Goal: Navigation & Orientation: Find specific page/section

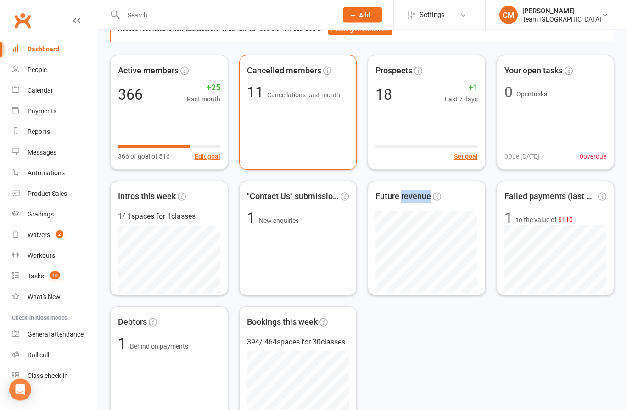
scroll to position [59, 0]
click at [292, 73] on span "Cancelled members" at bounding box center [284, 70] width 74 height 13
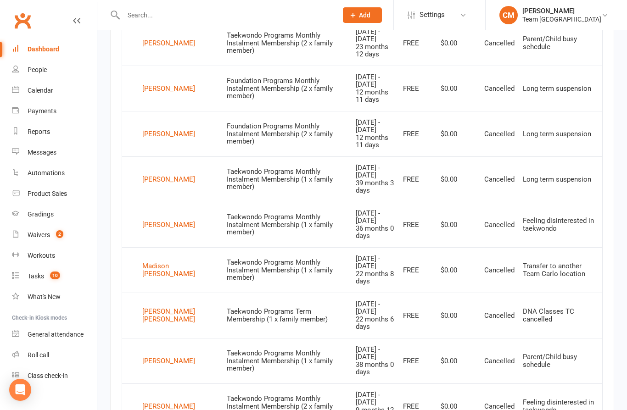
scroll to position [511, 0]
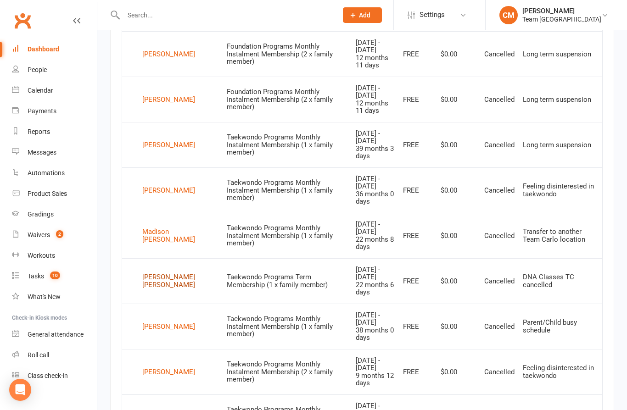
click at [155, 274] on div "Hudson Sparks" at bounding box center [180, 281] width 76 height 15
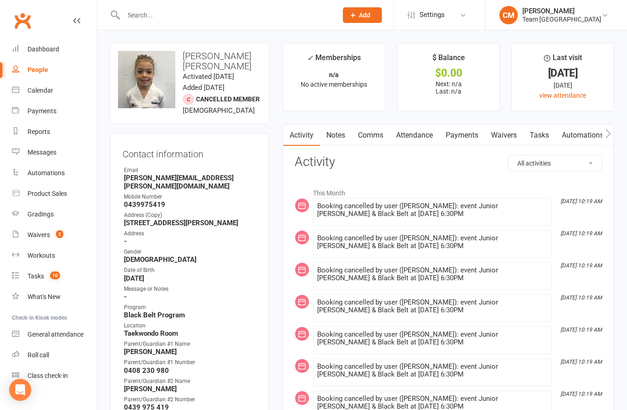
click at [338, 137] on link "Notes" at bounding box center [336, 135] width 32 height 21
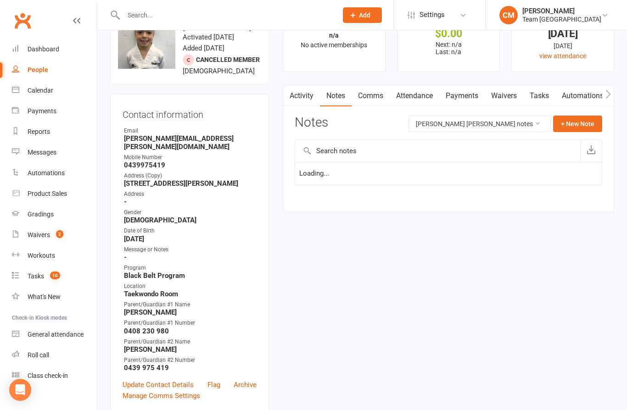
scroll to position [40, 0]
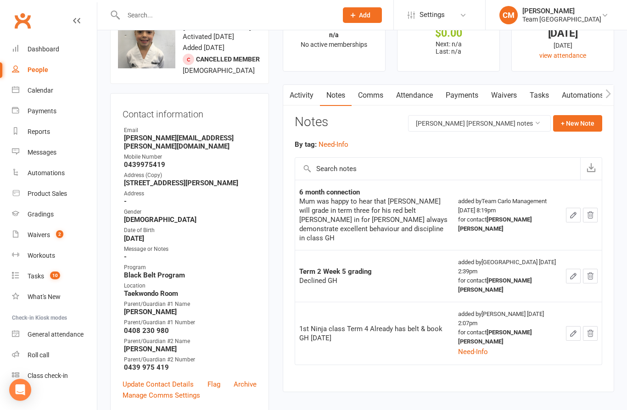
click at [307, 105] on link "Activity" at bounding box center [301, 95] width 37 height 21
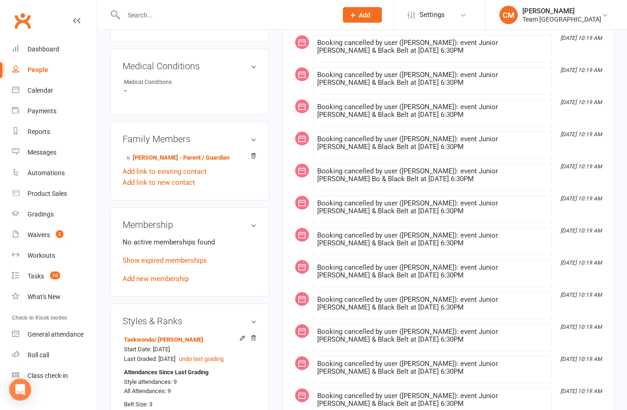
scroll to position [485, 0]
click at [146, 153] on link "Ieisha Sparks - Parent / Guardian" at bounding box center [177, 158] width 106 height 10
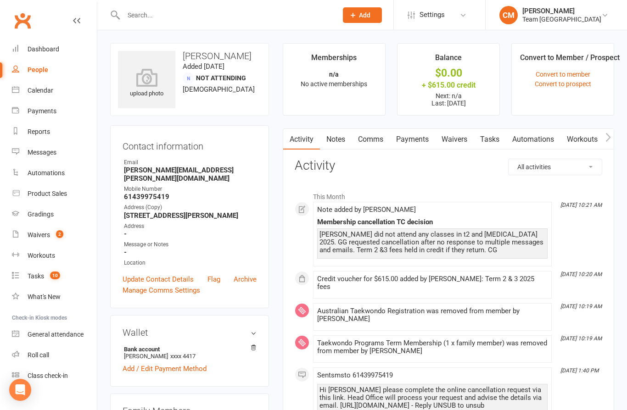
click at [343, 132] on link "Notes" at bounding box center [336, 139] width 32 height 21
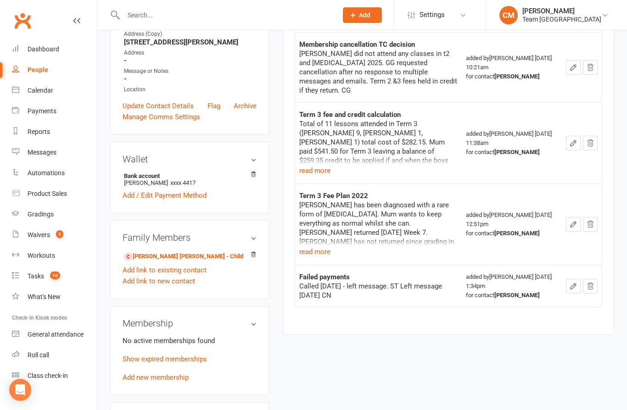
scroll to position [164, 0]
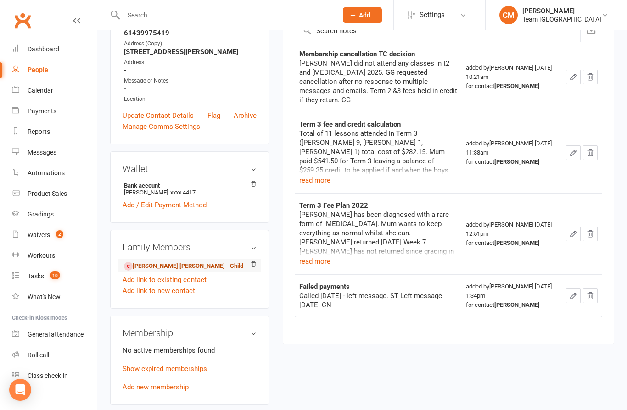
click at [149, 262] on link "Hudson Sparks - Child" at bounding box center [183, 267] width 119 height 10
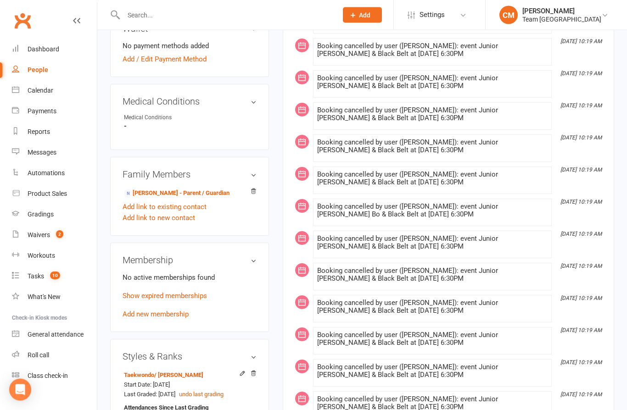
scroll to position [449, 0]
click at [163, 189] on link "Ieisha Sparks - Parent / Guardian" at bounding box center [177, 194] width 106 height 10
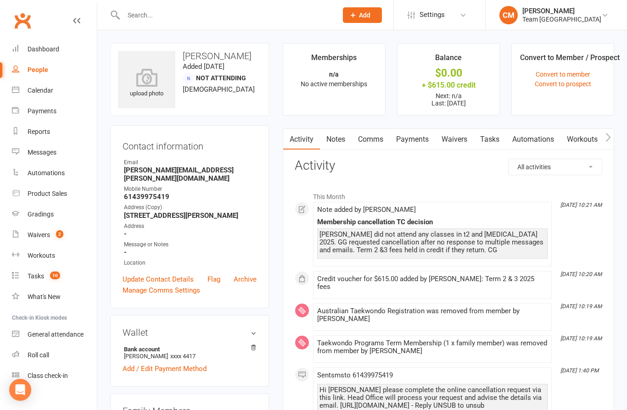
click at [543, 139] on link "Automations" at bounding box center [533, 139] width 55 height 21
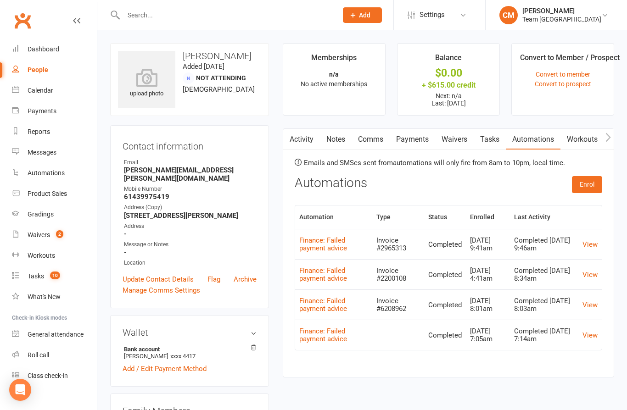
click at [306, 140] on link "Activity" at bounding box center [301, 139] width 37 height 21
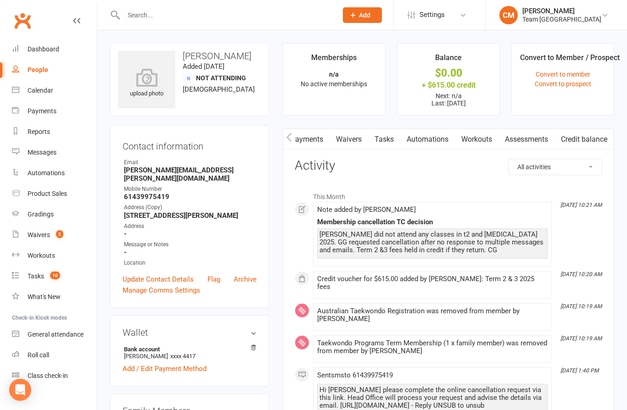
scroll to position [0, 110]
click at [591, 139] on link "Credit balance" at bounding box center [584, 139] width 59 height 21
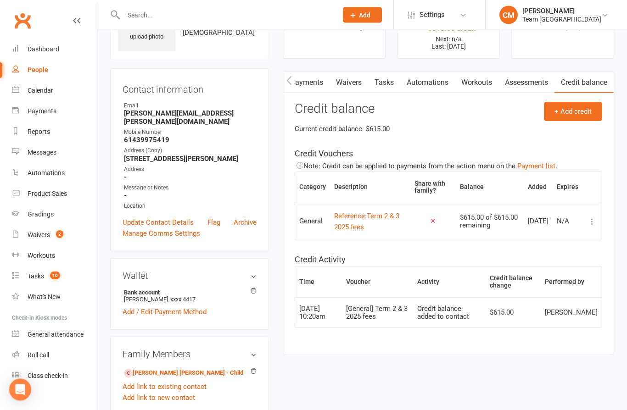
scroll to position [59, 0]
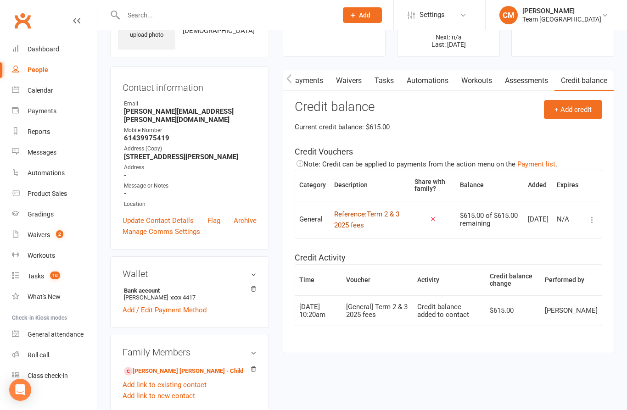
click at [359, 210] on div "Reference: Term 2 & 3 2025 fees" at bounding box center [370, 220] width 72 height 22
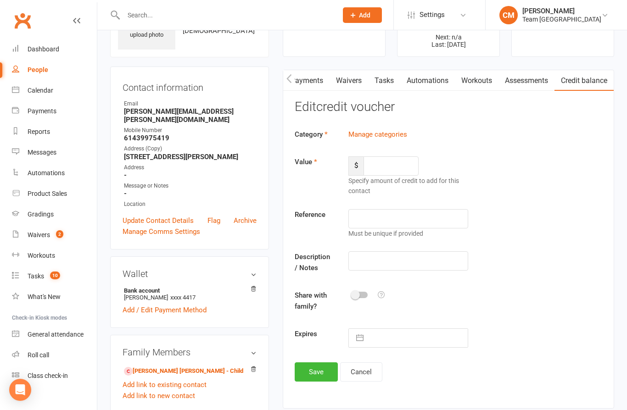
type input "615"
type input "Term 2 & 3 2025 fees"
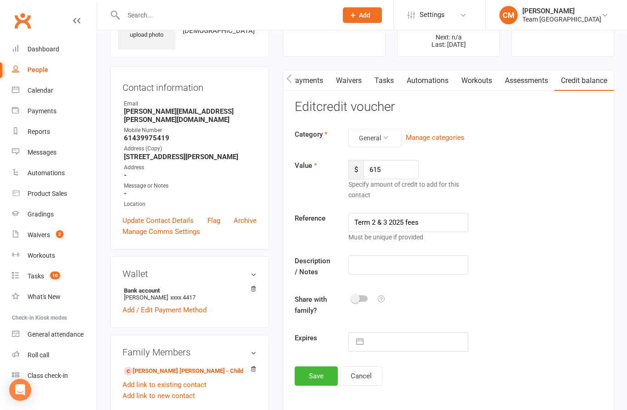
click at [533, 81] on link "Assessments" at bounding box center [527, 80] width 56 height 21
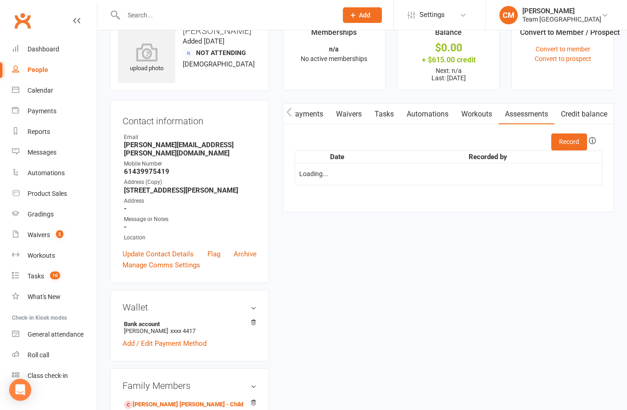
scroll to position [29, 0]
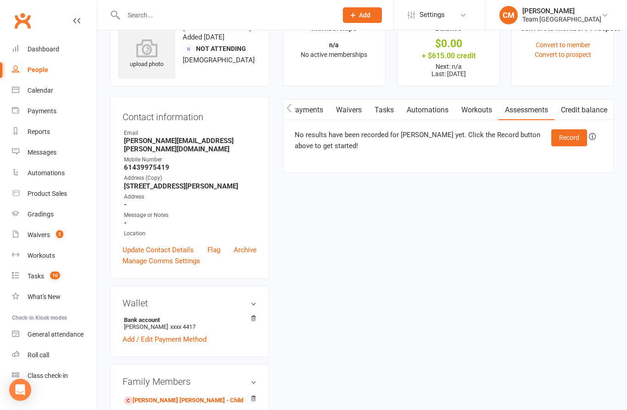
click at [590, 100] on link "Credit balance" at bounding box center [584, 110] width 59 height 21
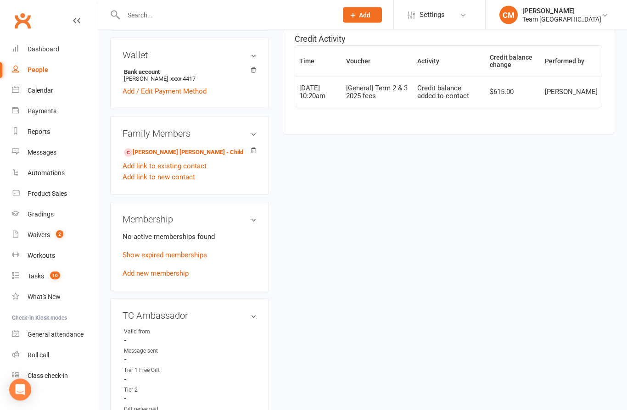
scroll to position [278, 0]
click at [166, 148] on link "Hudson Sparks - Child" at bounding box center [183, 153] width 119 height 10
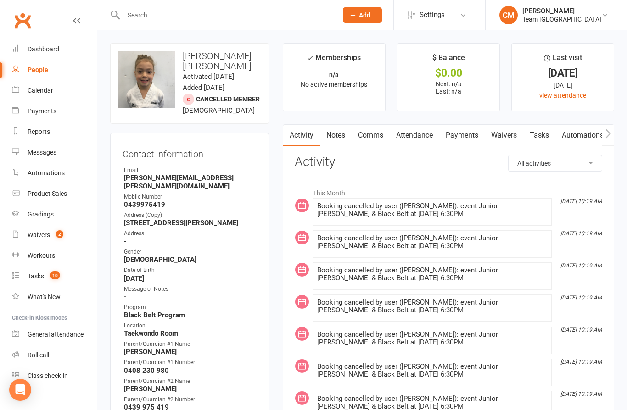
click at [337, 133] on link "Notes" at bounding box center [336, 135] width 32 height 21
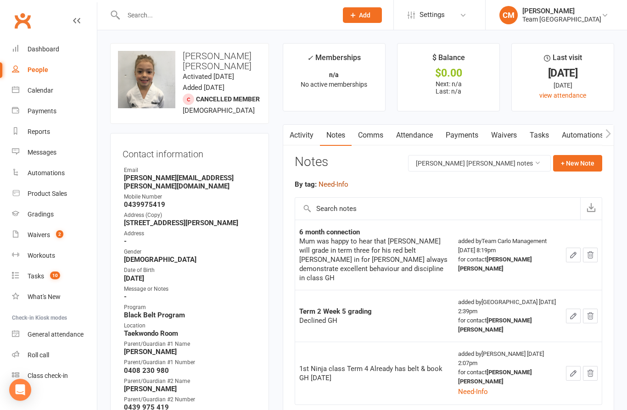
click at [339, 184] on button "Need-Info" at bounding box center [334, 184] width 30 height 11
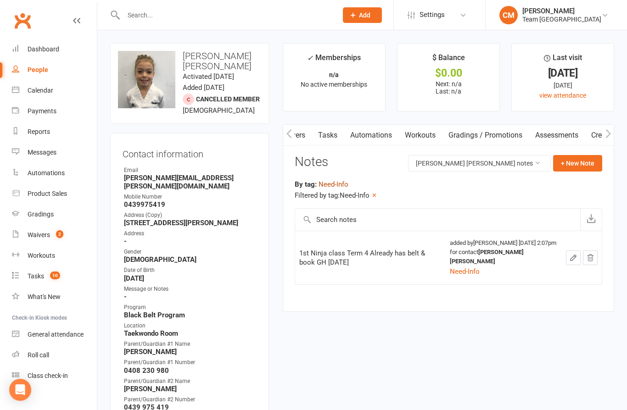
scroll to position [0, 227]
click at [570, 92] on link "view attendance" at bounding box center [562, 95] width 47 height 7
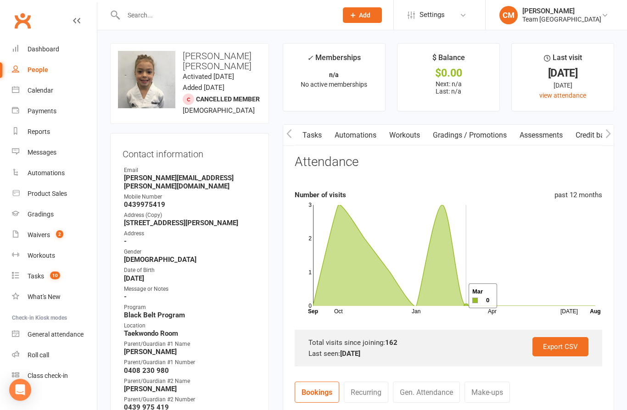
click at [457, 297] on icon at bounding box center [454, 256] width 282 height 102
click at [443, 277] on icon at bounding box center [454, 256] width 282 height 102
click at [427, 293] on icon at bounding box center [454, 256] width 282 height 102
click at [433, 283] on icon at bounding box center [454, 256] width 282 height 102
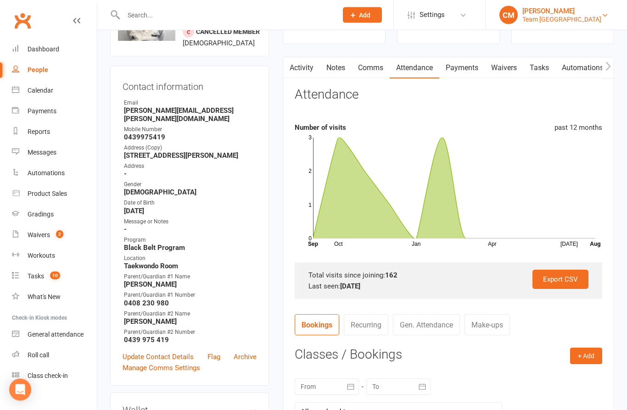
scroll to position [67, 0]
click at [597, 11] on link "CM Carlo Massimino Team Carlo Airport West" at bounding box center [557, 15] width 114 height 18
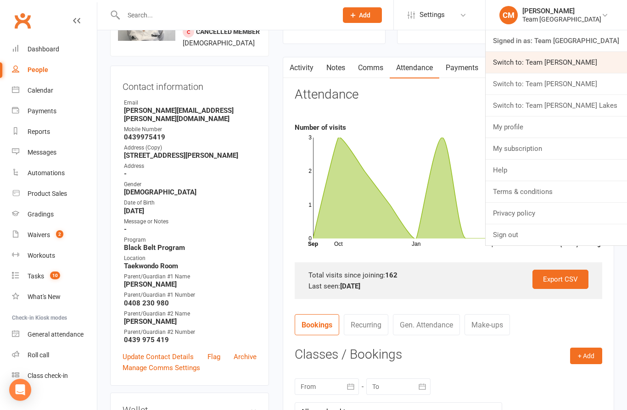
click at [587, 63] on link "Switch to: Team [PERSON_NAME]" at bounding box center [556, 62] width 141 height 21
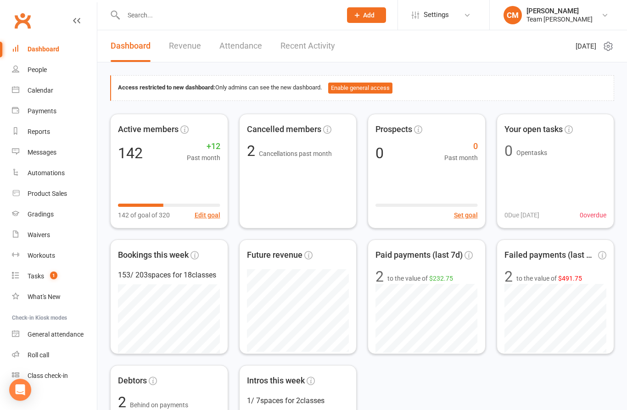
click at [181, 43] on link "Revenue" at bounding box center [185, 46] width 32 height 32
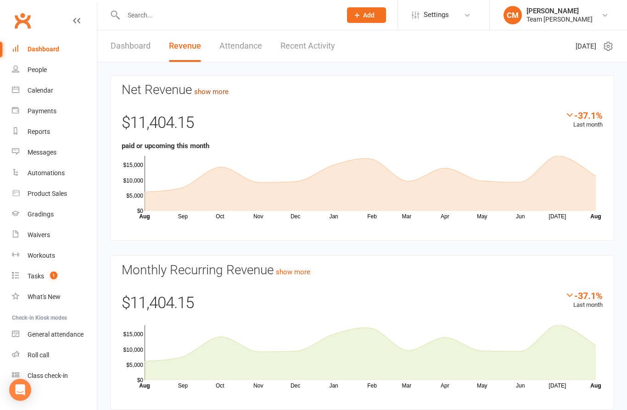
click at [219, 91] on link "show more" at bounding box center [211, 92] width 34 height 8
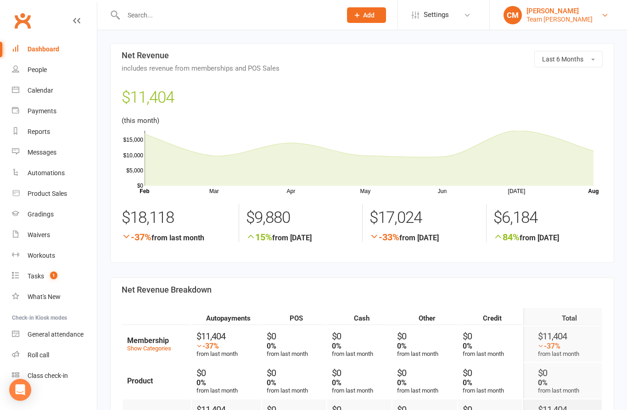
click at [596, 23] on link "CM Carlo Massimino Team Carlo Ivanhoe" at bounding box center [559, 15] width 110 height 18
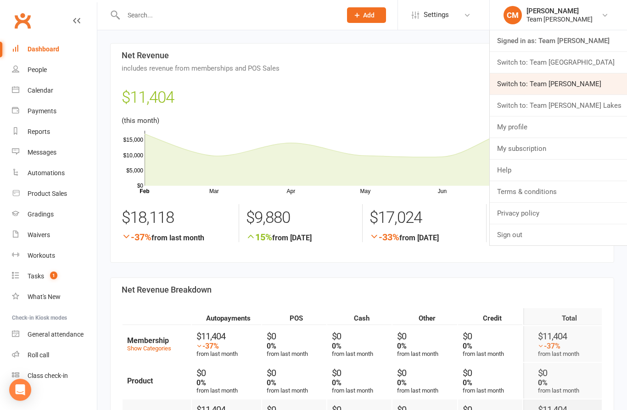
click at [584, 84] on link "Switch to: Team Carlo Preston" at bounding box center [558, 83] width 137 height 21
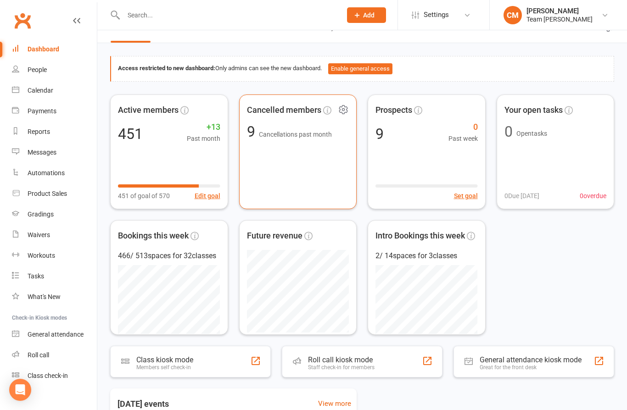
scroll to position [19, 0]
click at [311, 131] on span "Cancellations past month" at bounding box center [295, 134] width 73 height 7
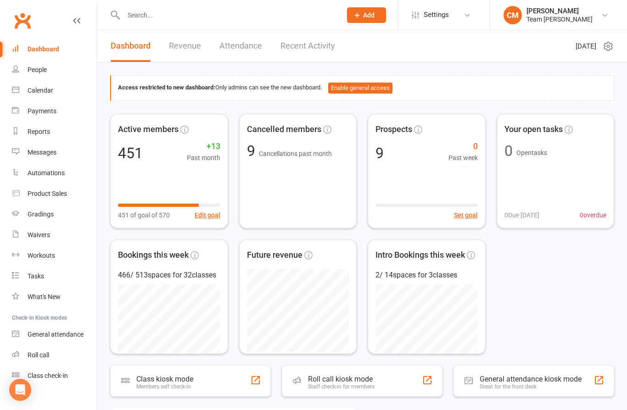
click at [194, 45] on link "Revenue" at bounding box center [185, 46] width 32 height 32
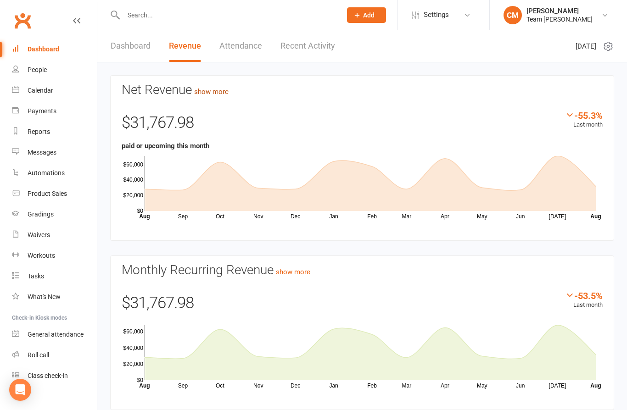
click at [220, 90] on link "show more" at bounding box center [211, 92] width 34 height 8
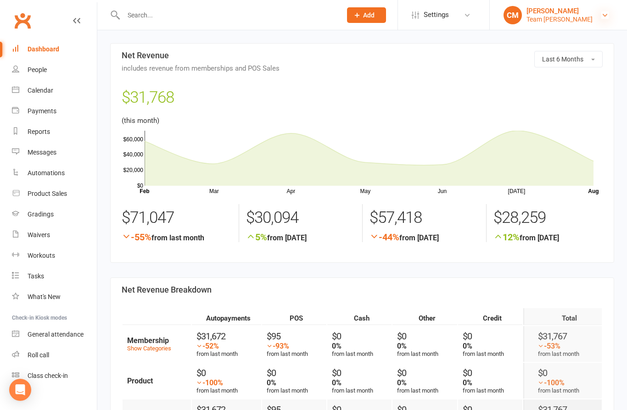
click at [603, 16] on icon at bounding box center [604, 14] width 7 height 7
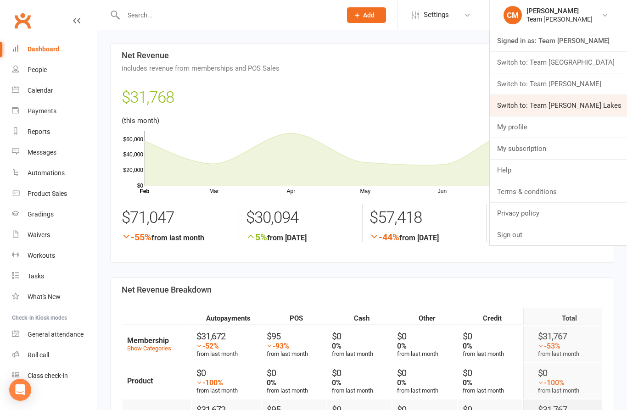
click at [589, 103] on link "Switch to: Team [PERSON_NAME] Lakes" at bounding box center [558, 105] width 137 height 21
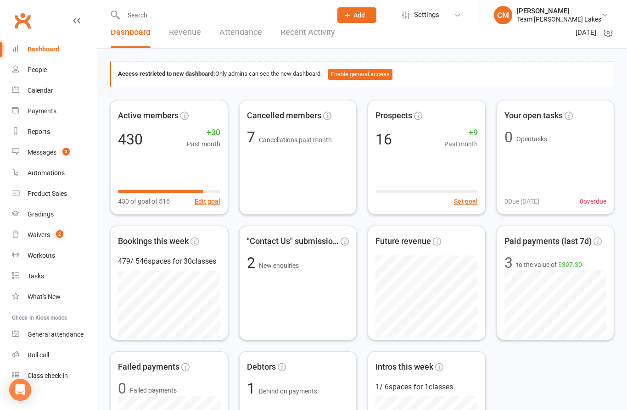
scroll to position [16, 0]
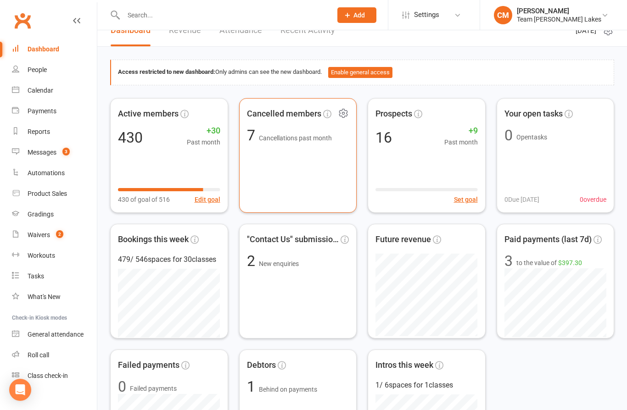
click at [297, 140] on span "Cancellations past month" at bounding box center [295, 138] width 73 height 7
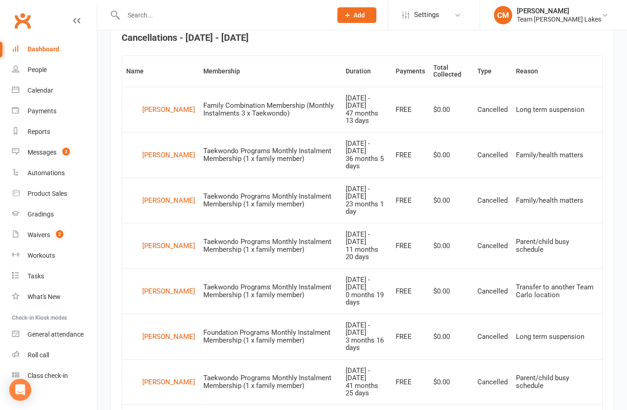
scroll to position [370, 0]
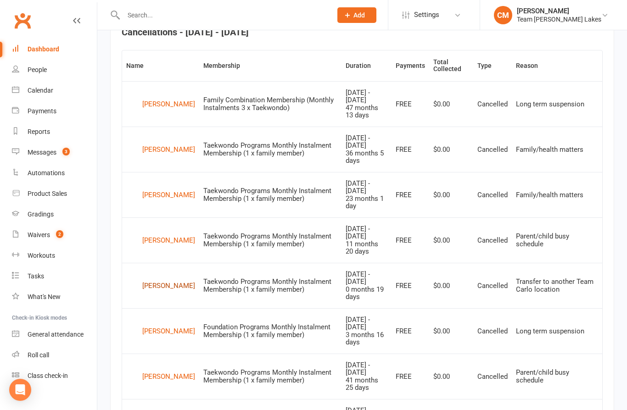
click at [153, 279] on div "Hannah Nisbet" at bounding box center [168, 286] width 53 height 14
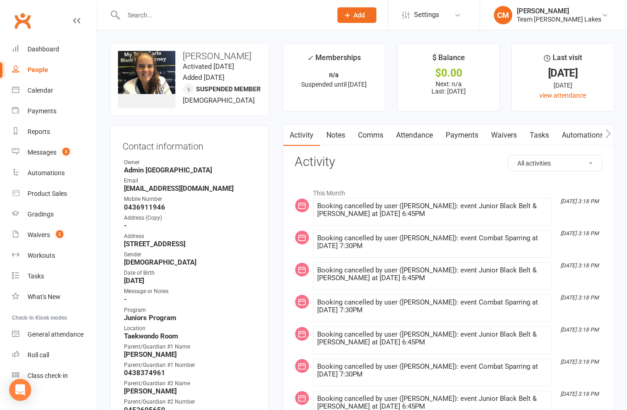
click at [340, 144] on link "Notes" at bounding box center [336, 135] width 32 height 21
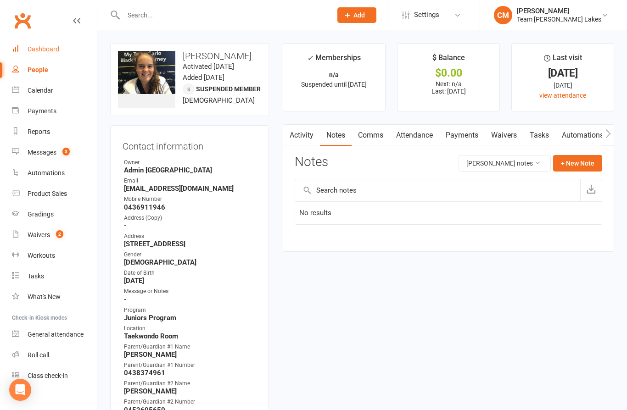
click at [52, 53] on div "Dashboard" at bounding box center [44, 48] width 32 height 7
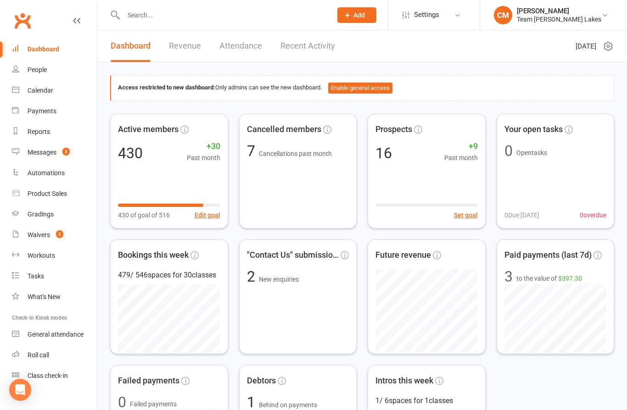
click at [196, 47] on link "Revenue" at bounding box center [185, 46] width 32 height 32
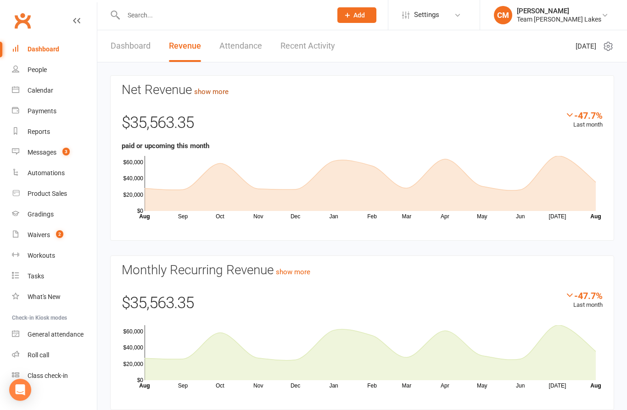
click at [219, 91] on link "show more" at bounding box center [211, 92] width 34 height 8
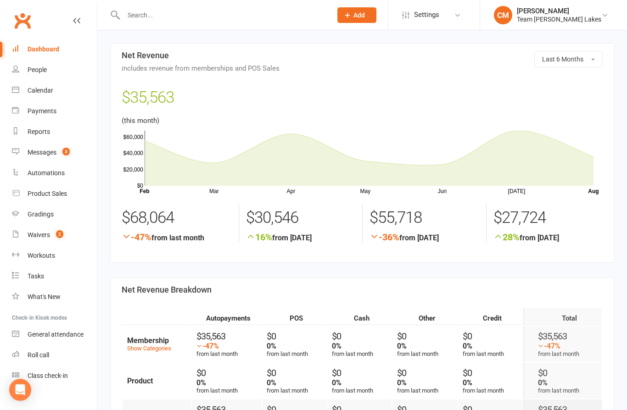
click at [46, 51] on div "Dashboard" at bounding box center [44, 48] width 32 height 7
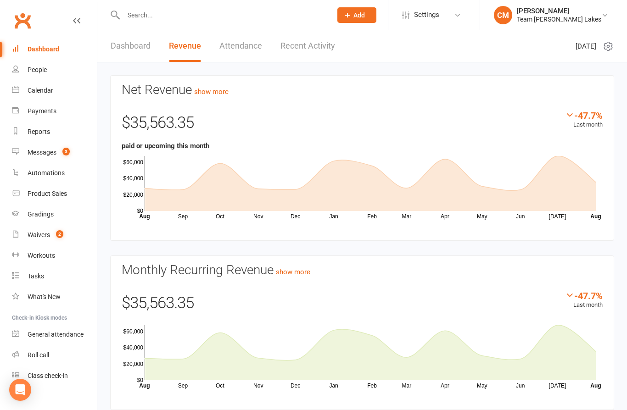
click at [141, 42] on link "Dashboard" at bounding box center [131, 46] width 40 height 32
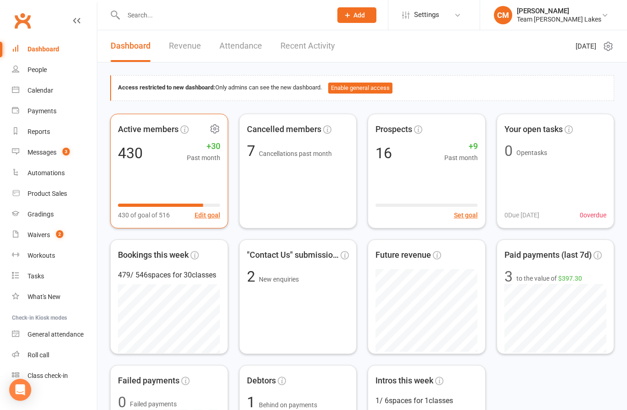
click at [173, 167] on div "Active members 430 +30 Past month 430 of goal of 516 Edit goal" at bounding box center [169, 171] width 118 height 115
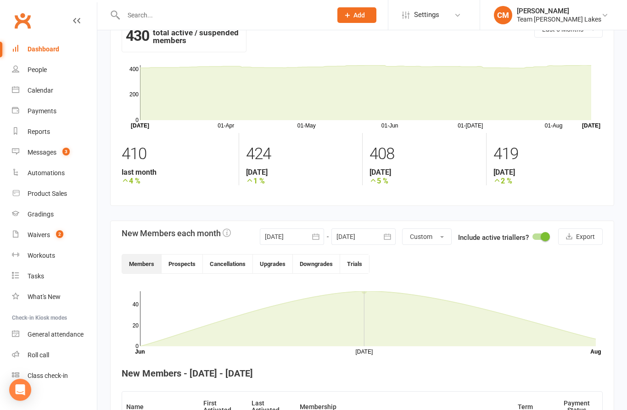
scroll to position [28, 0]
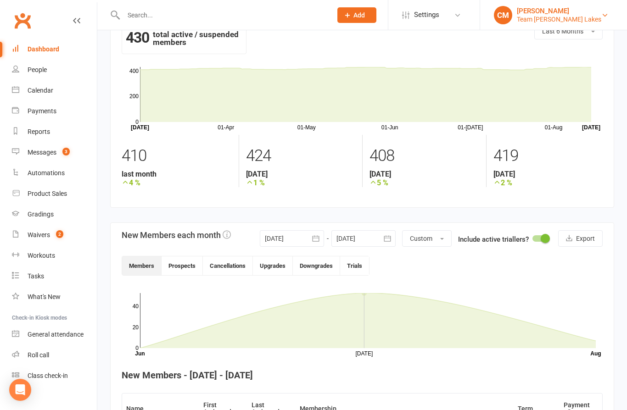
click at [609, 16] on link "CM Carlo Massimino Team Carlo Taylors Lakes" at bounding box center [553, 15] width 119 height 18
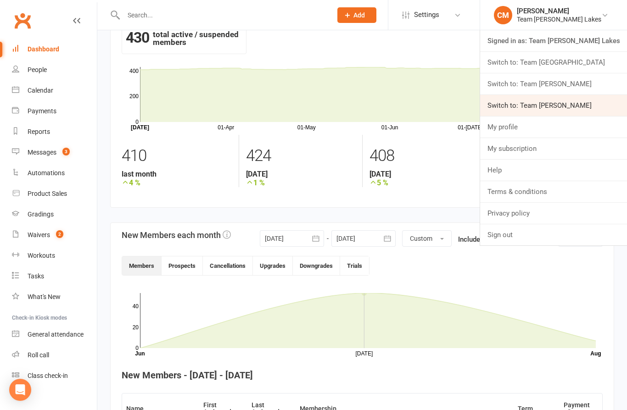
click at [582, 109] on link "Switch to: Team Carlo Preston" at bounding box center [553, 105] width 147 height 21
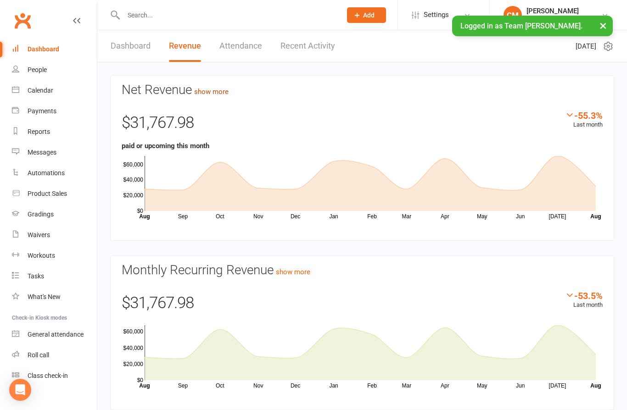
click at [214, 91] on link "show more" at bounding box center [211, 92] width 34 height 8
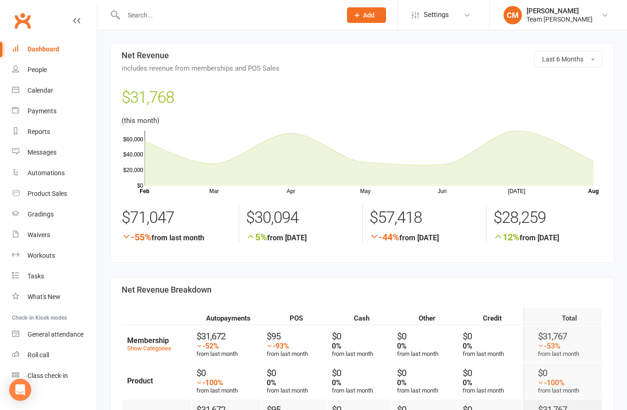
click at [43, 51] on div "Dashboard" at bounding box center [44, 48] width 32 height 7
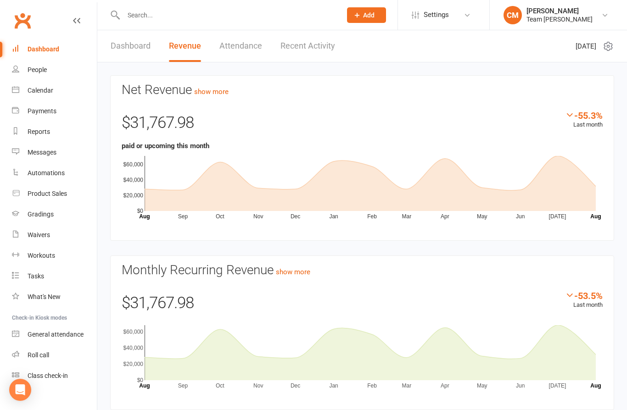
click at [123, 39] on link "Dashboard" at bounding box center [131, 46] width 40 height 32
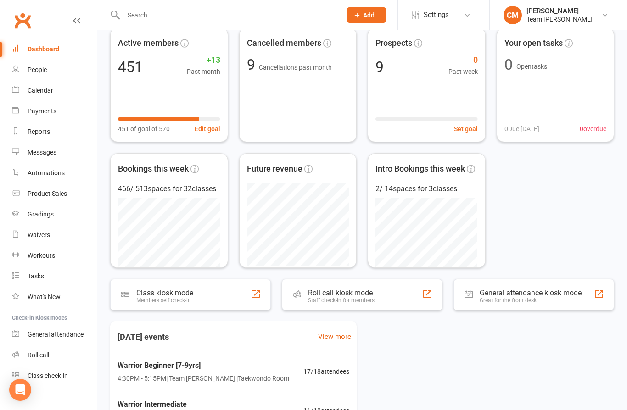
scroll to position [236, 0]
